Goal: Transaction & Acquisition: Book appointment/travel/reservation

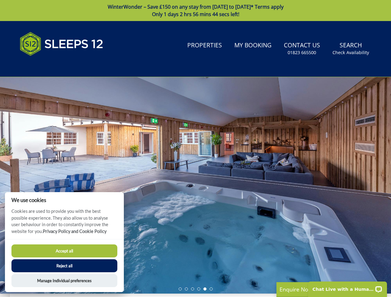
click at [195, 148] on div at bounding box center [195, 185] width 391 height 217
click at [351, 49] on link "Search Check Availability" at bounding box center [350, 49] width 41 height 20
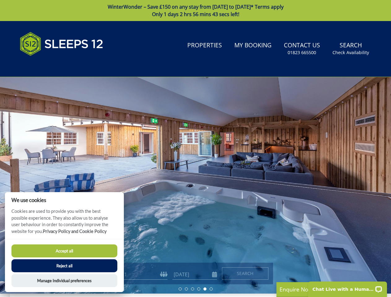
click at [195, 185] on div at bounding box center [195, 185] width 391 height 217
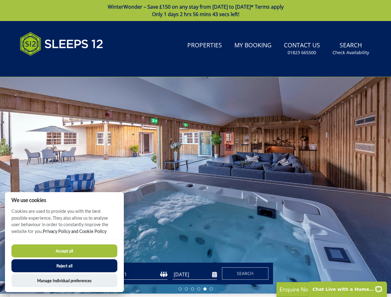
click at [180, 289] on li at bounding box center [179, 288] width 3 height 3
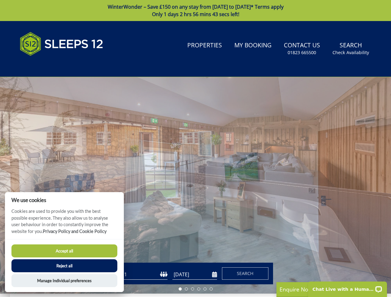
click at [186, 289] on li at bounding box center [186, 288] width 3 height 3
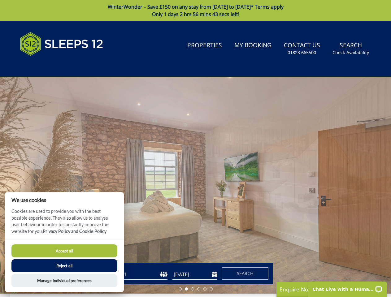
click at [192, 289] on li at bounding box center [192, 288] width 3 height 3
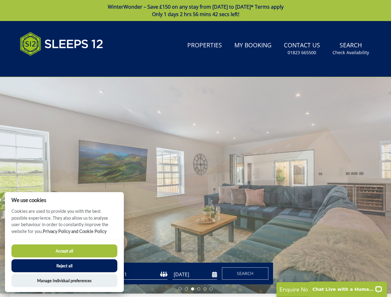
click at [199, 289] on li at bounding box center [198, 288] width 3 height 3
click at [205, 289] on li at bounding box center [204, 288] width 3 height 3
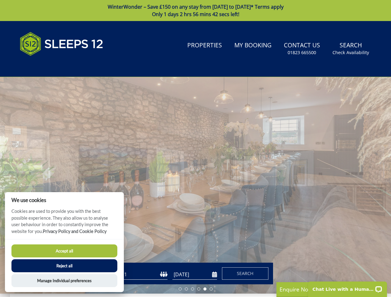
click at [211, 289] on li at bounding box center [210, 288] width 3 height 3
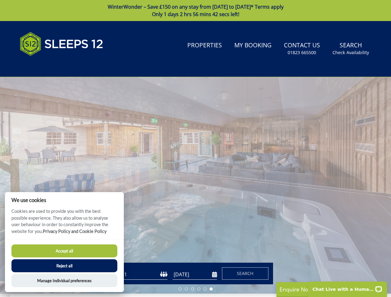
click at [64, 251] on button "Accept all" at bounding box center [64, 250] width 106 height 13
